Goal: Contribute content: Contribute content

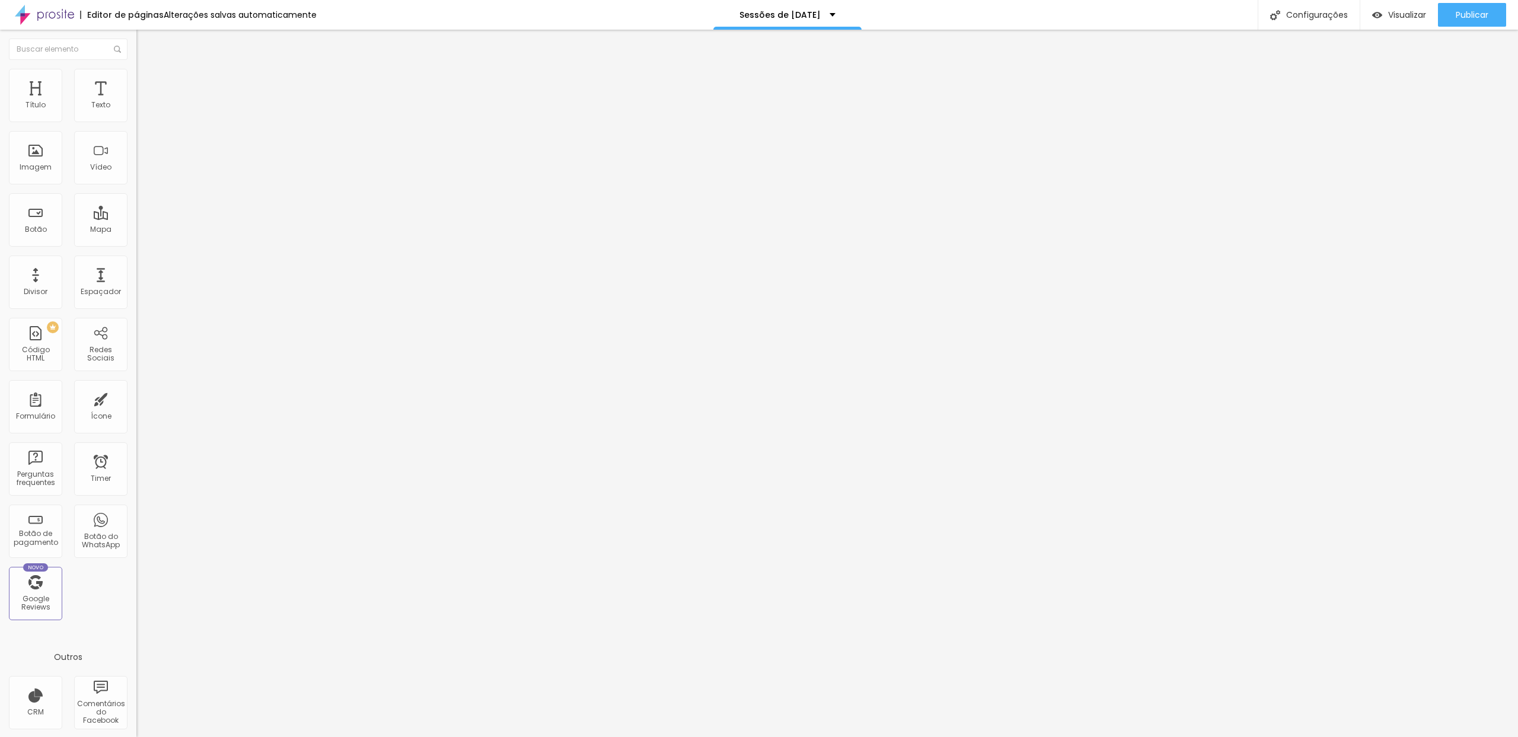
click at [136, 102] on span "Trocar imagem" at bounding box center [168, 97] width 65 height 10
click at [1478, 15] on span "Publicar" at bounding box center [1472, 14] width 33 height 9
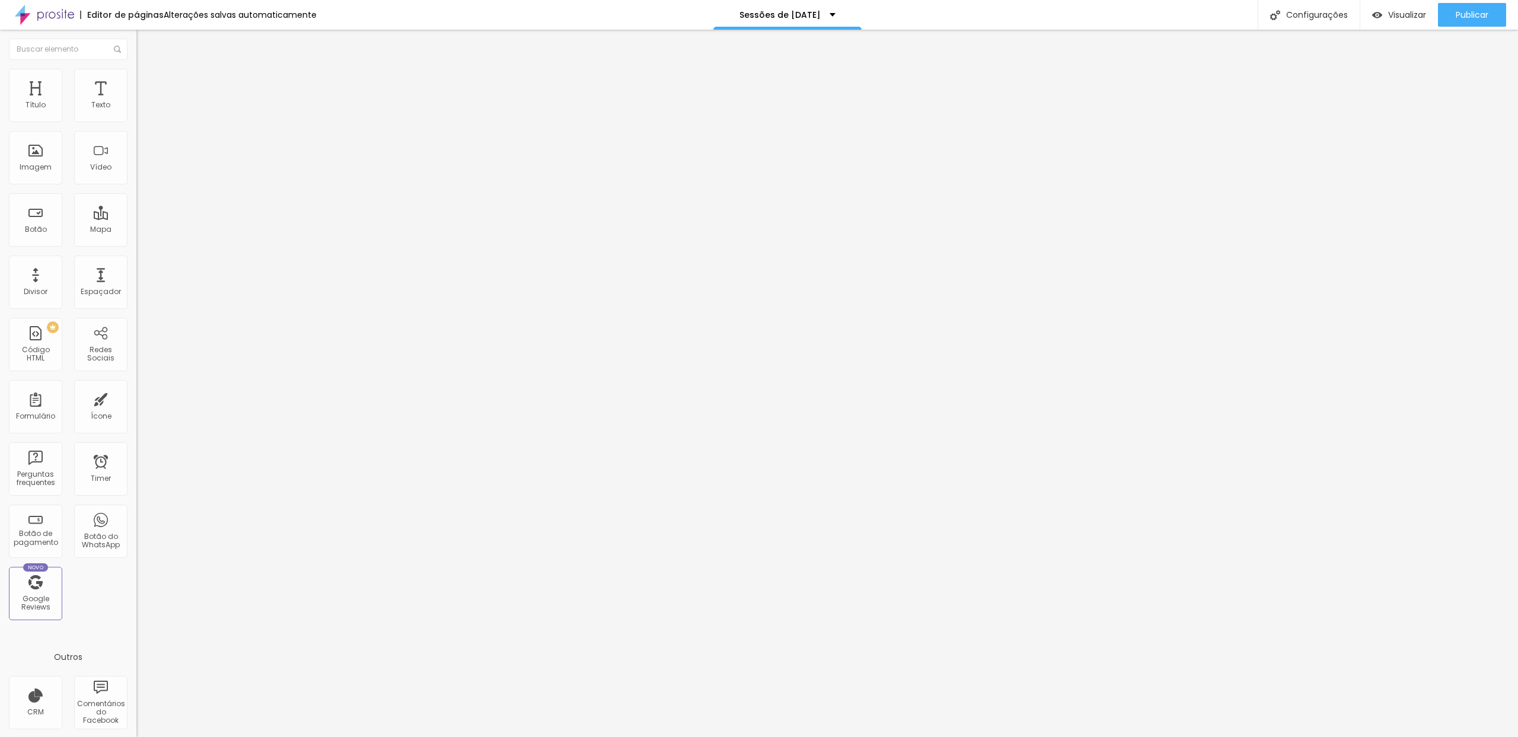
click at [136, 102] on span "Trocar imagem" at bounding box center [168, 97] width 65 height 10
click at [1481, 10] on span "Publicar" at bounding box center [1472, 14] width 33 height 9
